Goal: Task Accomplishment & Management: Manage account settings

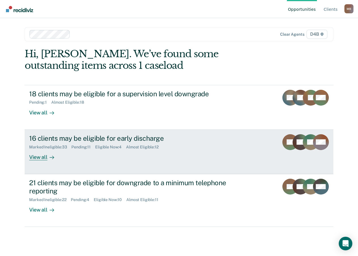
click at [46, 155] on div "View all" at bounding box center [45, 154] width 32 height 11
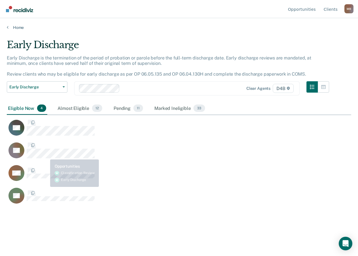
scroll to position [170, 341]
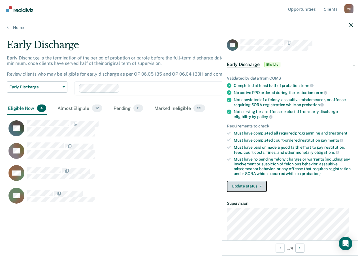
click at [248, 185] on button "Update status" at bounding box center [247, 186] width 40 height 11
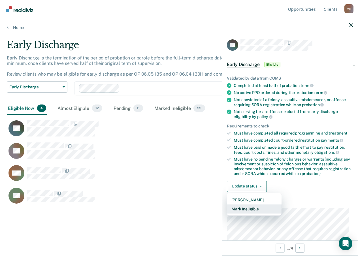
click at [253, 210] on button "Mark Ineligible" at bounding box center [254, 209] width 55 height 9
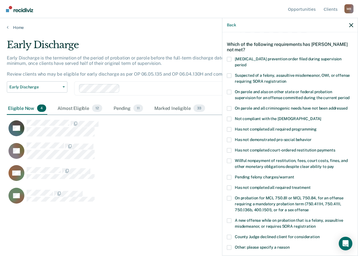
scroll to position [28, 0]
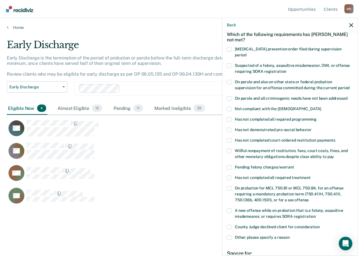
click at [230, 117] on span at bounding box center [229, 119] width 5 height 5
click at [317, 117] on input "Has not completed all required programming" at bounding box center [317, 117] width 0 height 0
click at [230, 236] on span at bounding box center [229, 238] width 5 height 5
click at [290, 236] on input "Other: please specify a reason" at bounding box center [290, 236] width 0 height 0
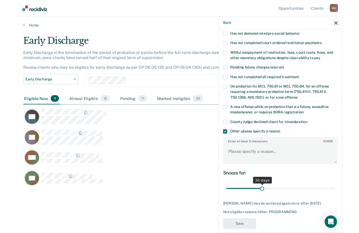
scroll to position [127, 0]
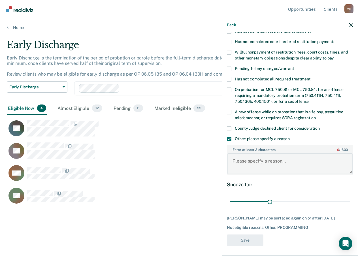
click at [247, 158] on textarea "Enter at least 3 characters 0 / 1600" at bounding box center [290, 163] width 125 height 21
type textarea "Community service"
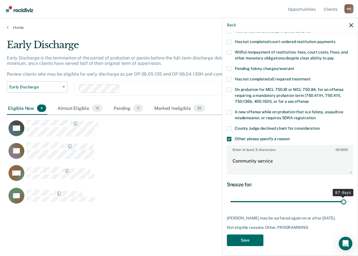
drag, startPoint x: 267, startPoint y: 196, endPoint x: 340, endPoint y: 195, distance: 72.3
type input "87"
click at [340, 197] on input "range" at bounding box center [291, 202] width 120 height 10
click at [235, 242] on button "Save" at bounding box center [245, 241] width 37 height 12
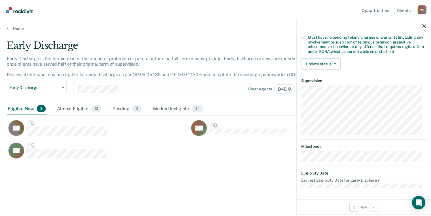
scroll to position [121, 0]
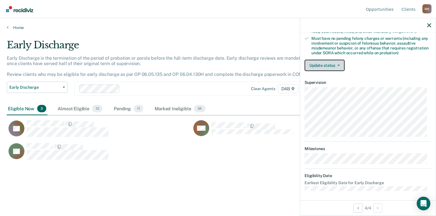
click at [335, 64] on button "Update status" at bounding box center [324, 65] width 40 height 11
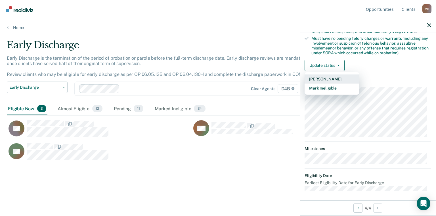
click at [329, 74] on button "[PERSON_NAME]" at bounding box center [331, 78] width 55 height 9
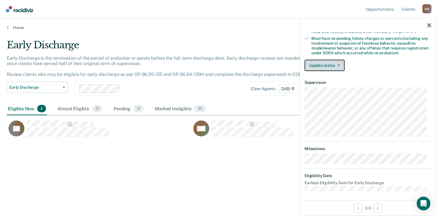
click at [321, 65] on button "Update status" at bounding box center [324, 65] width 40 height 11
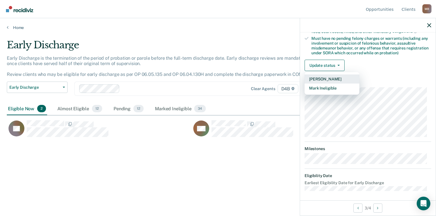
click at [321, 77] on button "[PERSON_NAME]" at bounding box center [331, 78] width 55 height 9
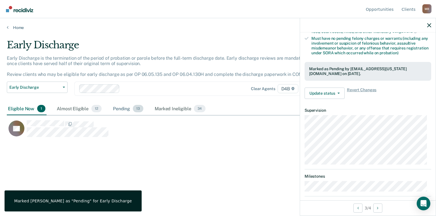
click at [127, 109] on div "Pending 13" at bounding box center [128, 108] width 33 height 12
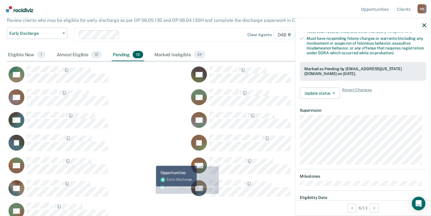
scroll to position [62, 0]
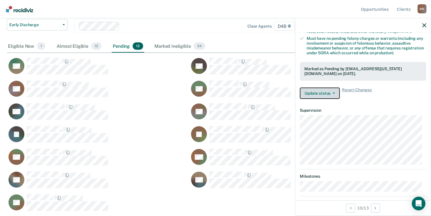
click at [307, 93] on button "Update status" at bounding box center [320, 92] width 40 height 11
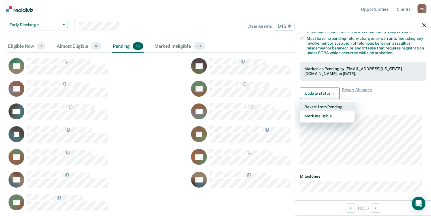
drag, startPoint x: 315, startPoint y: 107, endPoint x: 319, endPoint y: 108, distance: 3.9
click at [319, 108] on button "Revert from Pending" at bounding box center [327, 106] width 55 height 9
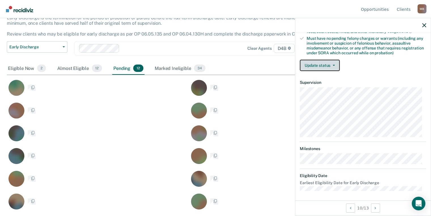
scroll to position [40, 0]
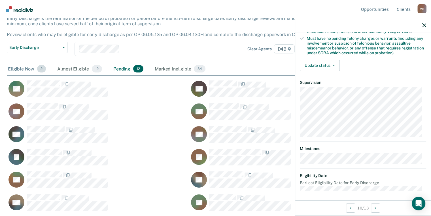
click at [23, 69] on div "Eligible Now 2" at bounding box center [27, 69] width 40 height 12
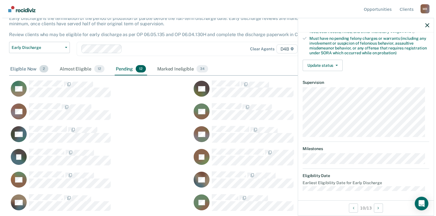
scroll to position [129, 417]
